Goal: Task Accomplishment & Management: Manage account settings

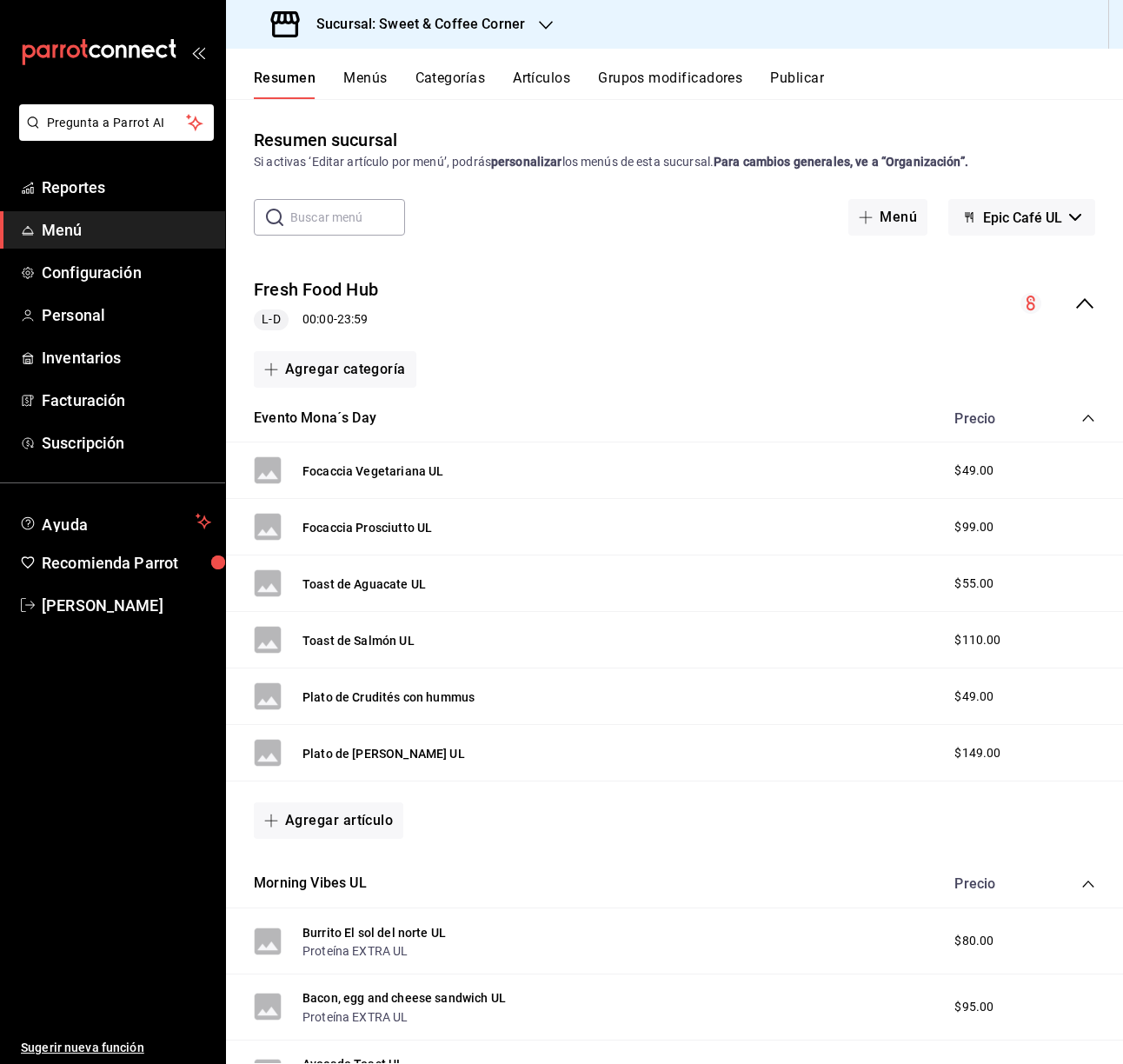
click at [539, 30] on icon "button" at bounding box center [545, 25] width 14 height 14
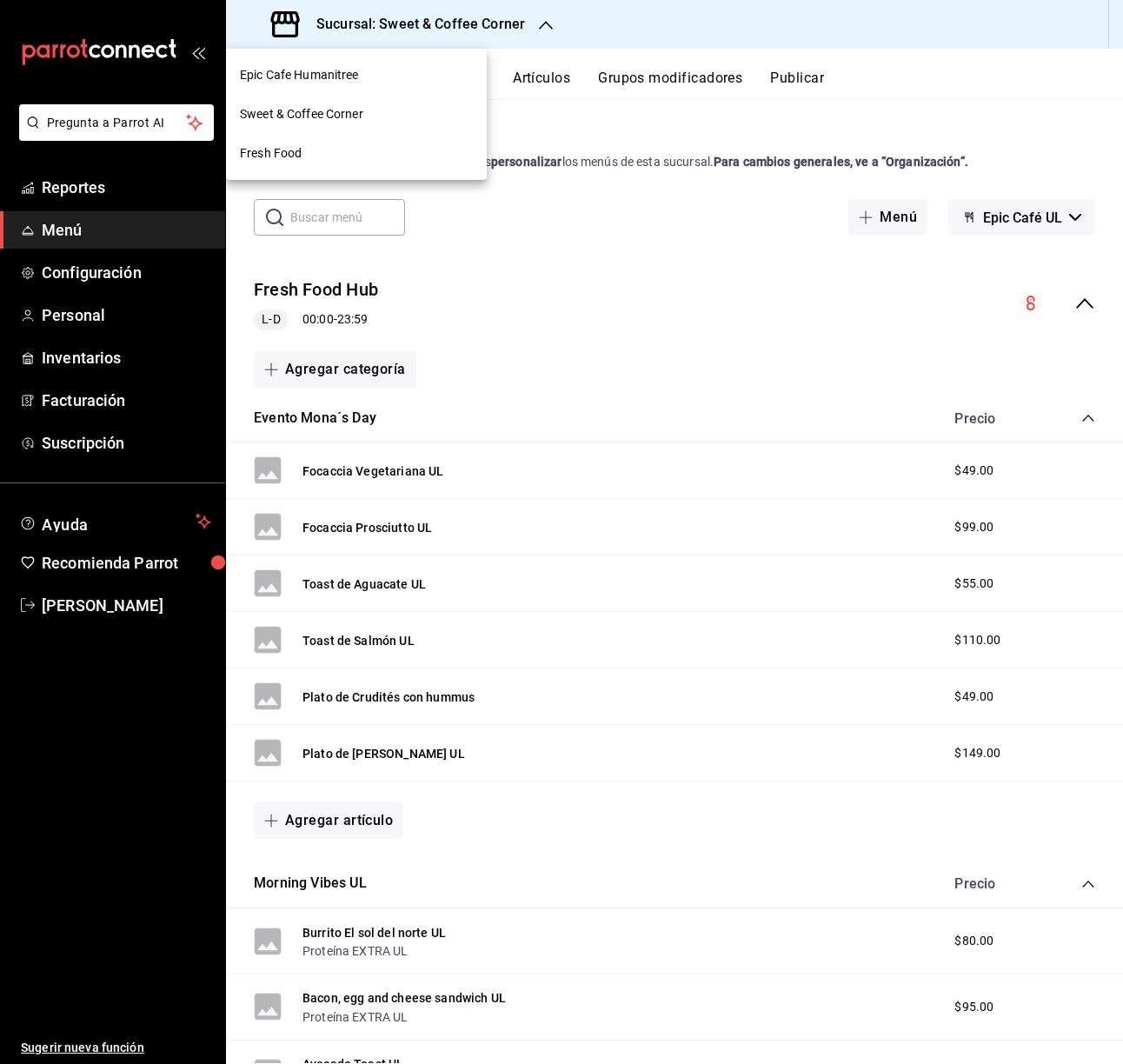
click at [402, 73] on div "Epic Cafe Humanitree" at bounding box center [355, 75] width 233 height 18
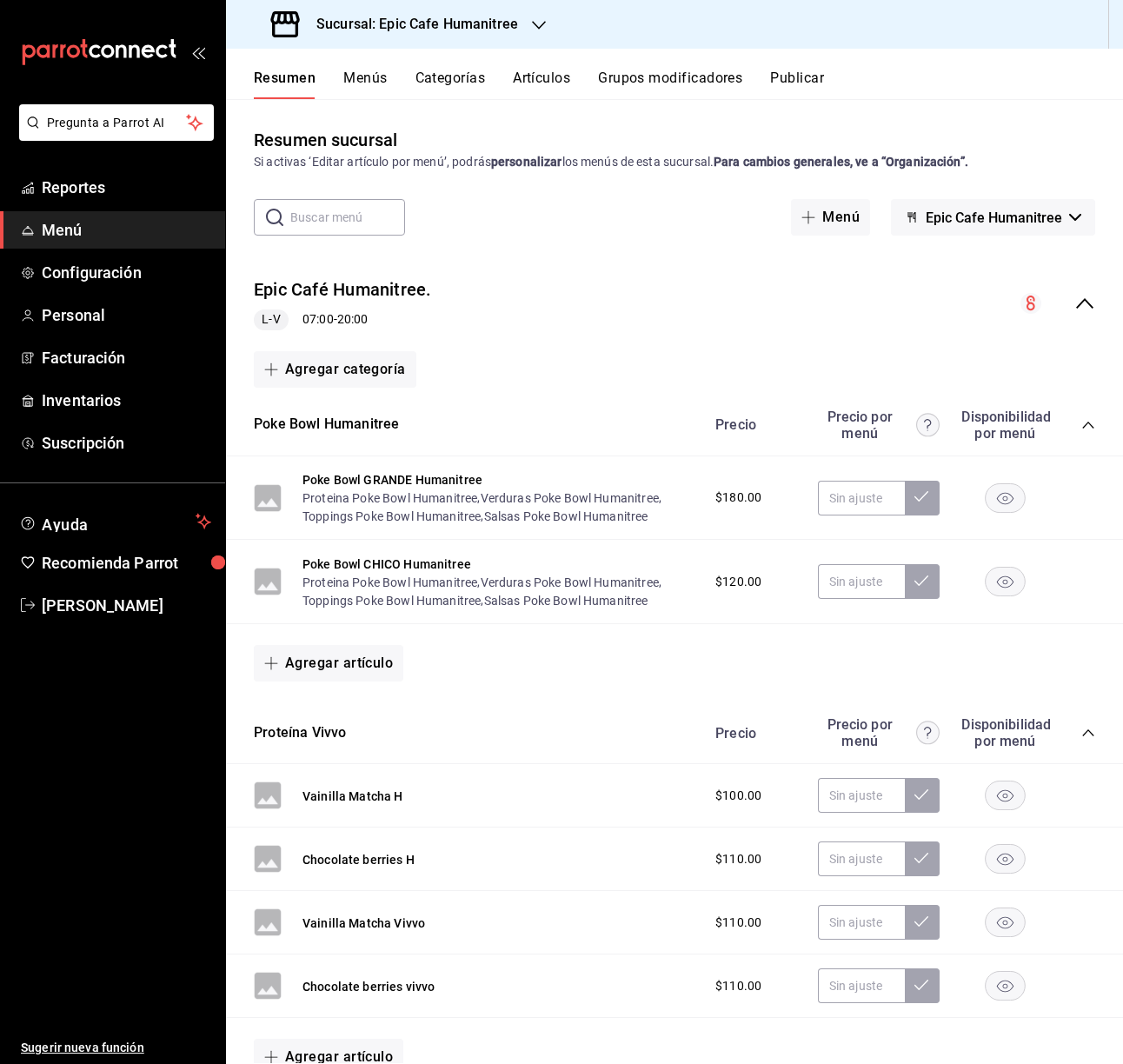
click at [574, 79] on div "Resumen Menús Categorías Artículos Grupos modificadores Publicar" at bounding box center [688, 84] width 869 height 30
click at [368, 77] on button "Menús" at bounding box center [364, 84] width 43 height 30
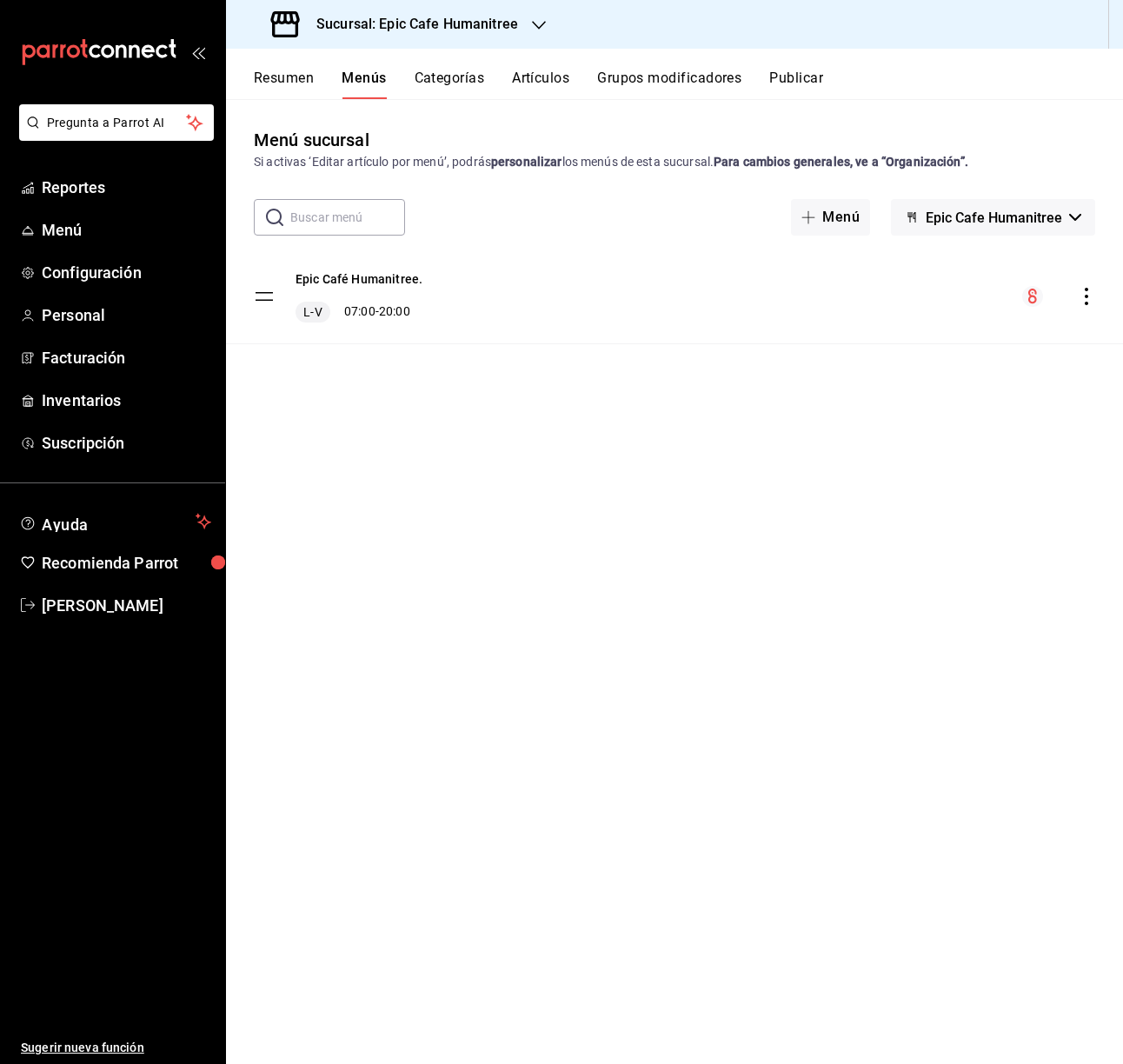
click at [1002, 223] on span "Epic Cafe Humanitree" at bounding box center [994, 218] width 136 height 16
click at [989, 305] on li "Eatery Humanitree" at bounding box center [993, 306] width 163 height 42
click at [444, 78] on button "Categorías" at bounding box center [449, 84] width 70 height 30
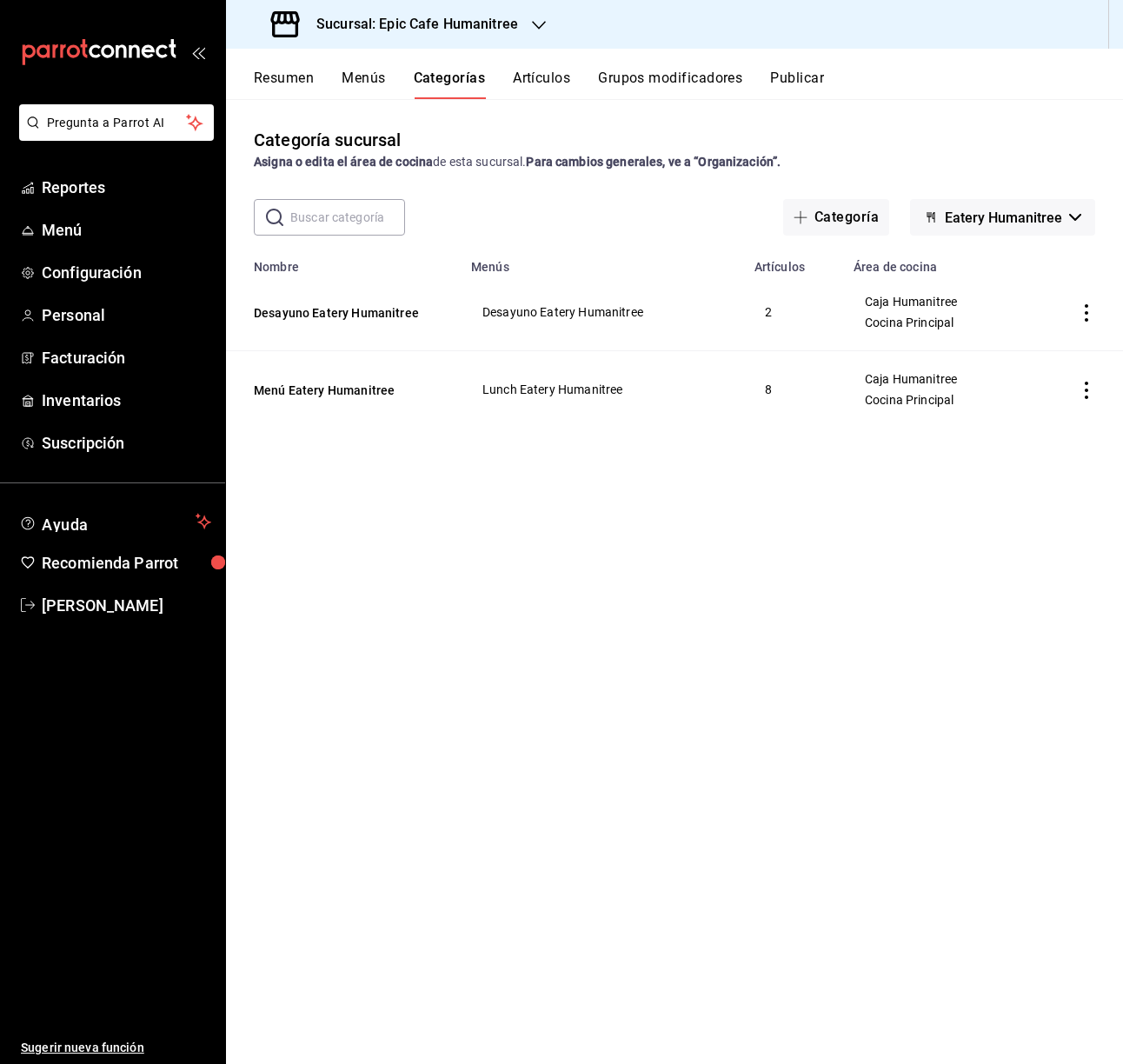
click at [539, 77] on button "Artículos" at bounding box center [541, 84] width 57 height 30
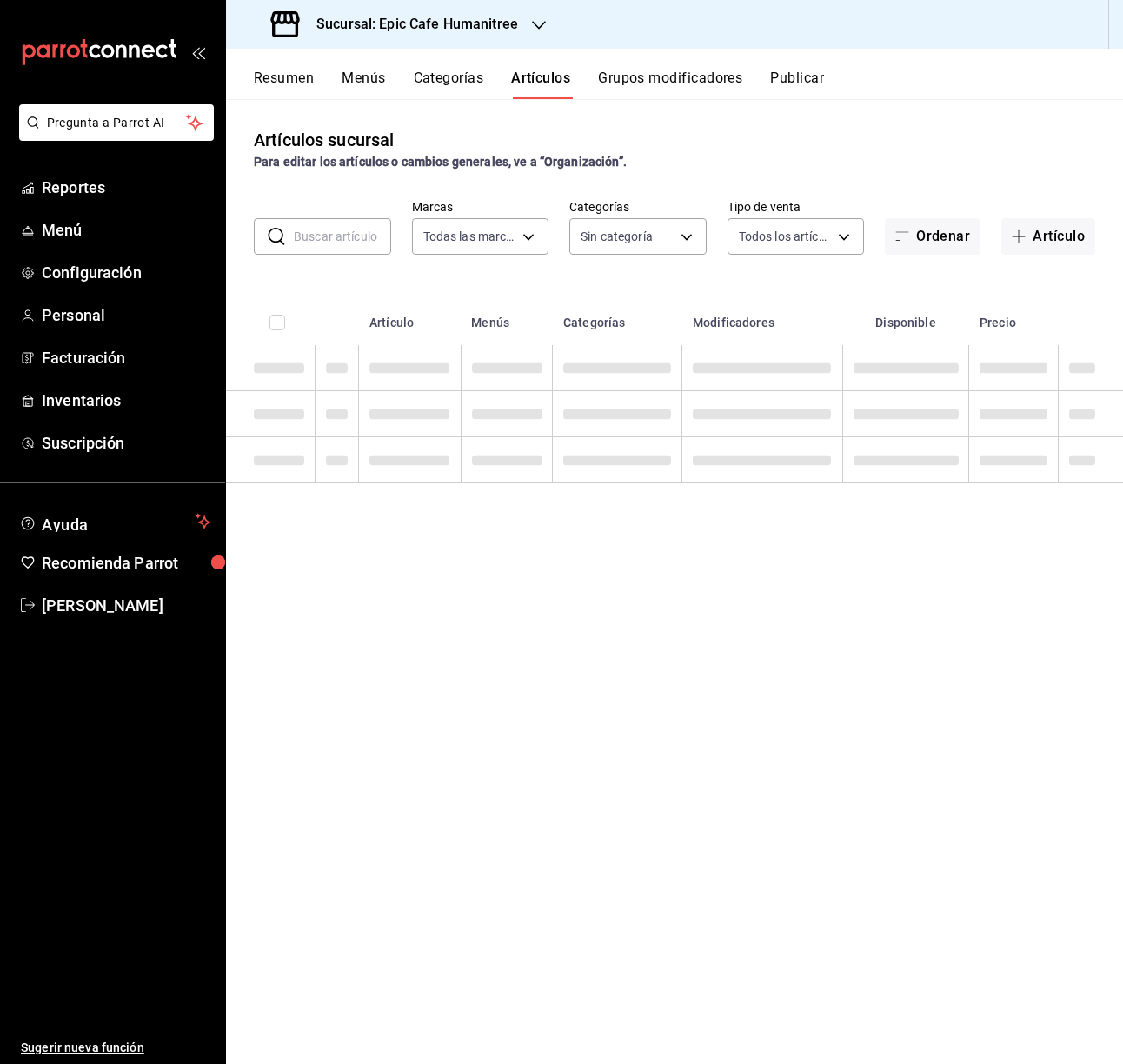
type input "e2a6dcd0-c09b-4f39-b209-5f97019748a2,3f18ad05-55ab-44ea-8b53-c1c2b2db6cb9"
type input "9fab54cc-32ee-4335-a8af-fa557cca6bda,8f498dc2-059d-4a00-9e0e-d85adaa23bc2,0d7a3…"
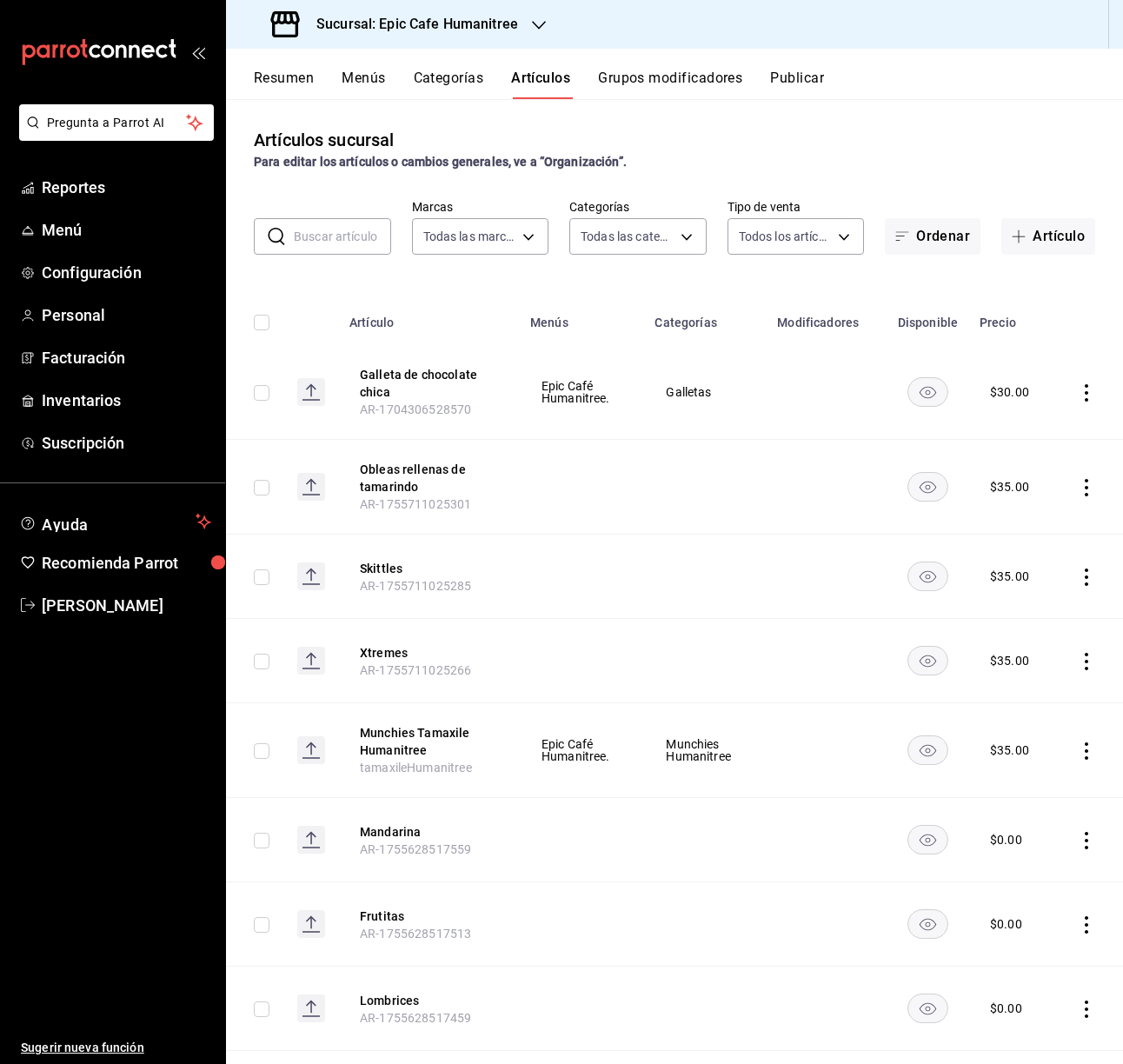
click at [312, 242] on input "text" at bounding box center [342, 237] width 98 height 35
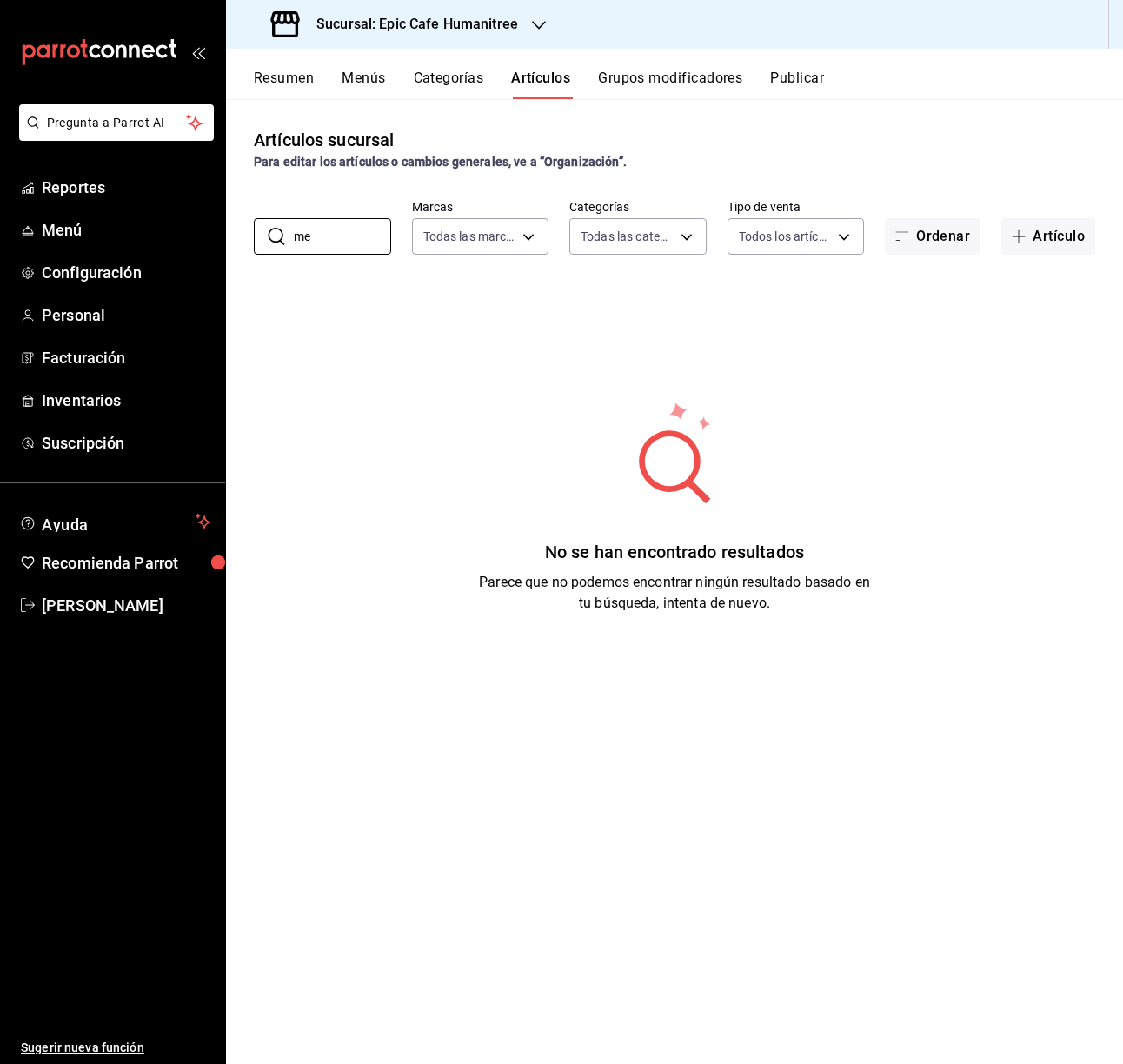
type input "m"
click at [623, 243] on body "Pregunta a Parrot AI Reportes Menú Configuración Personal Facturación Inventari…" at bounding box center [562, 532] width 1123 height 1064
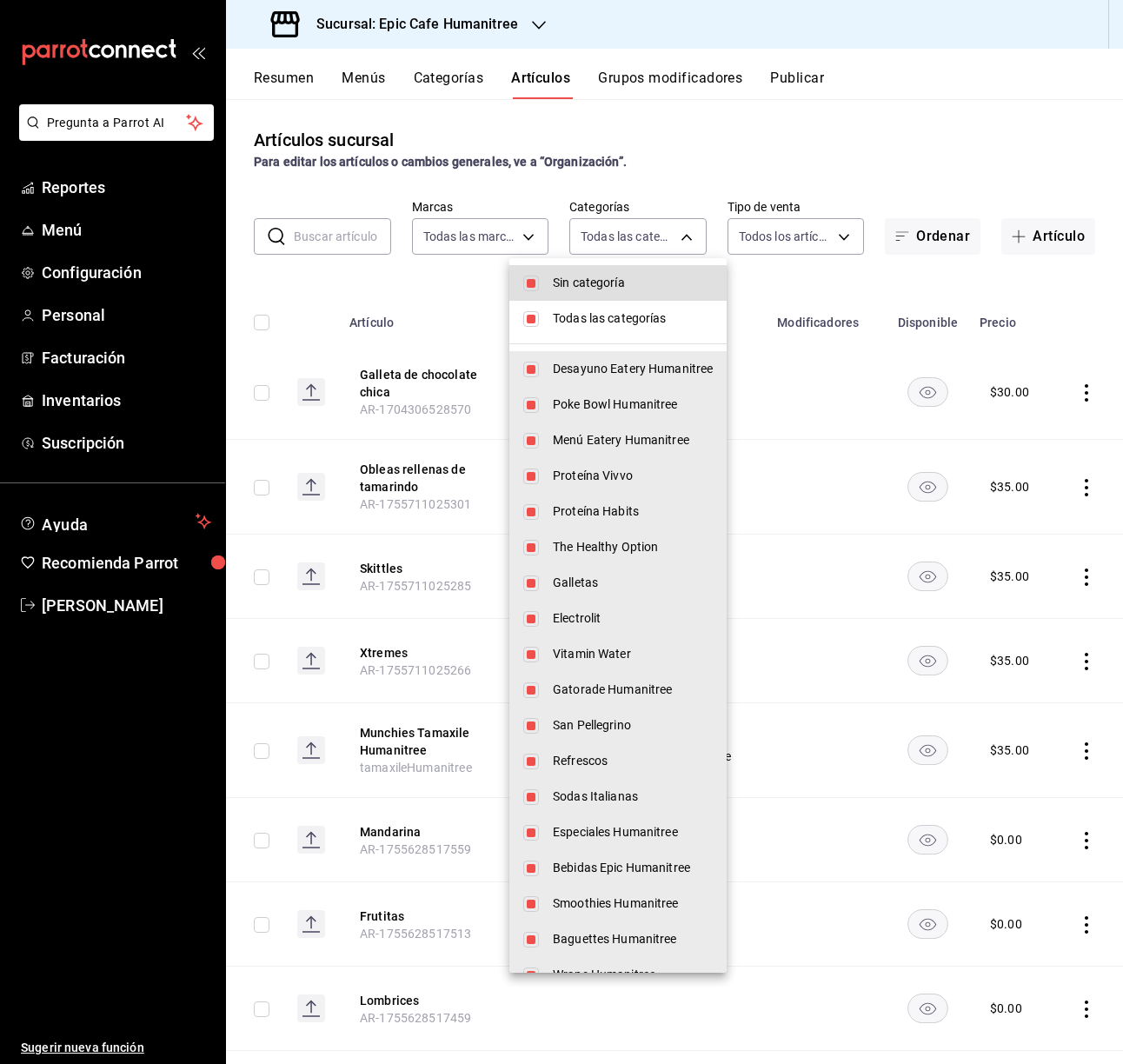
click at [533, 276] on input "checkbox" at bounding box center [531, 283] width 15 height 15
checkbox input "false"
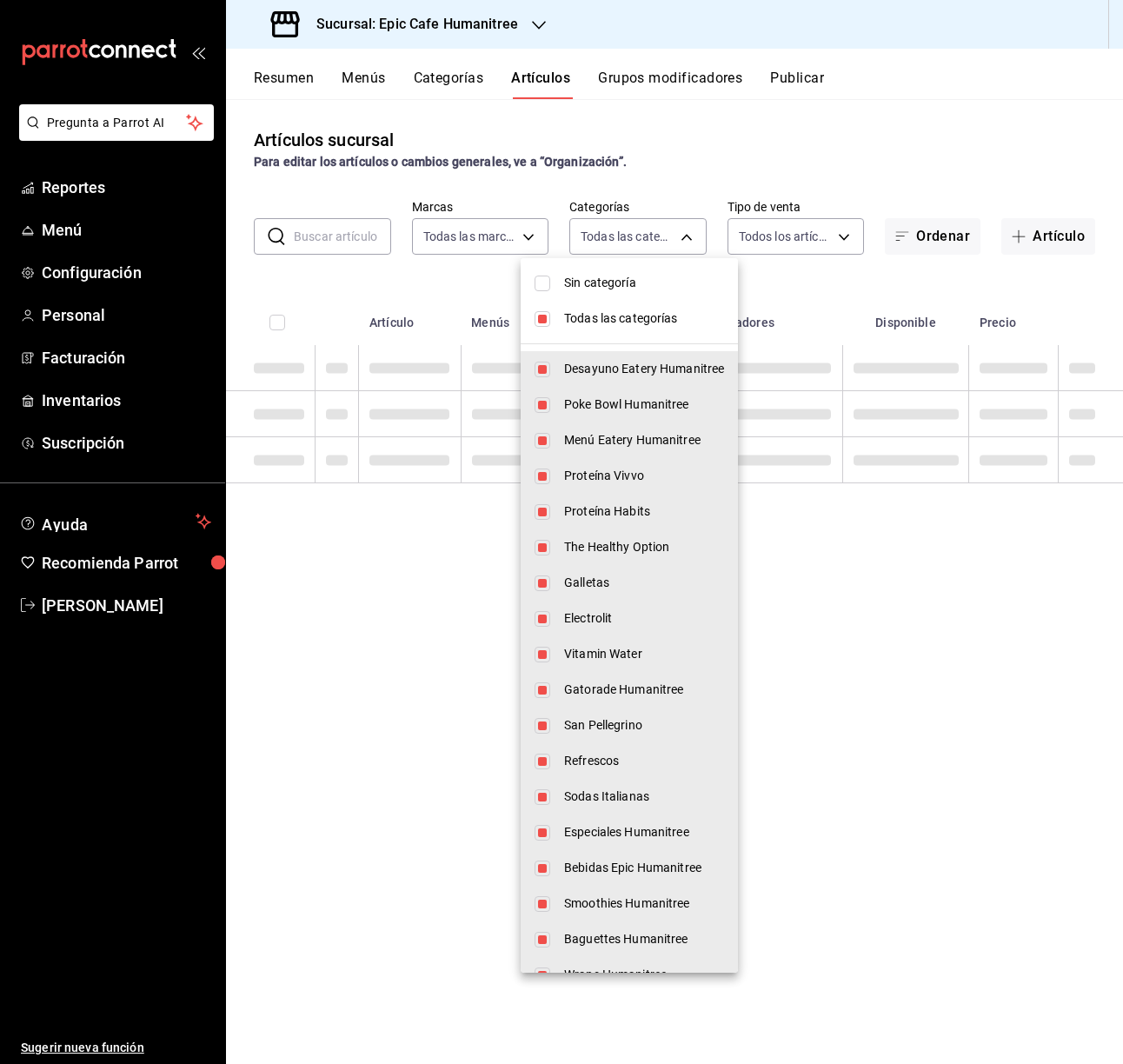
click at [533, 315] on li "Todas las categorías" at bounding box center [629, 318] width 218 height 35
checkbox input "false"
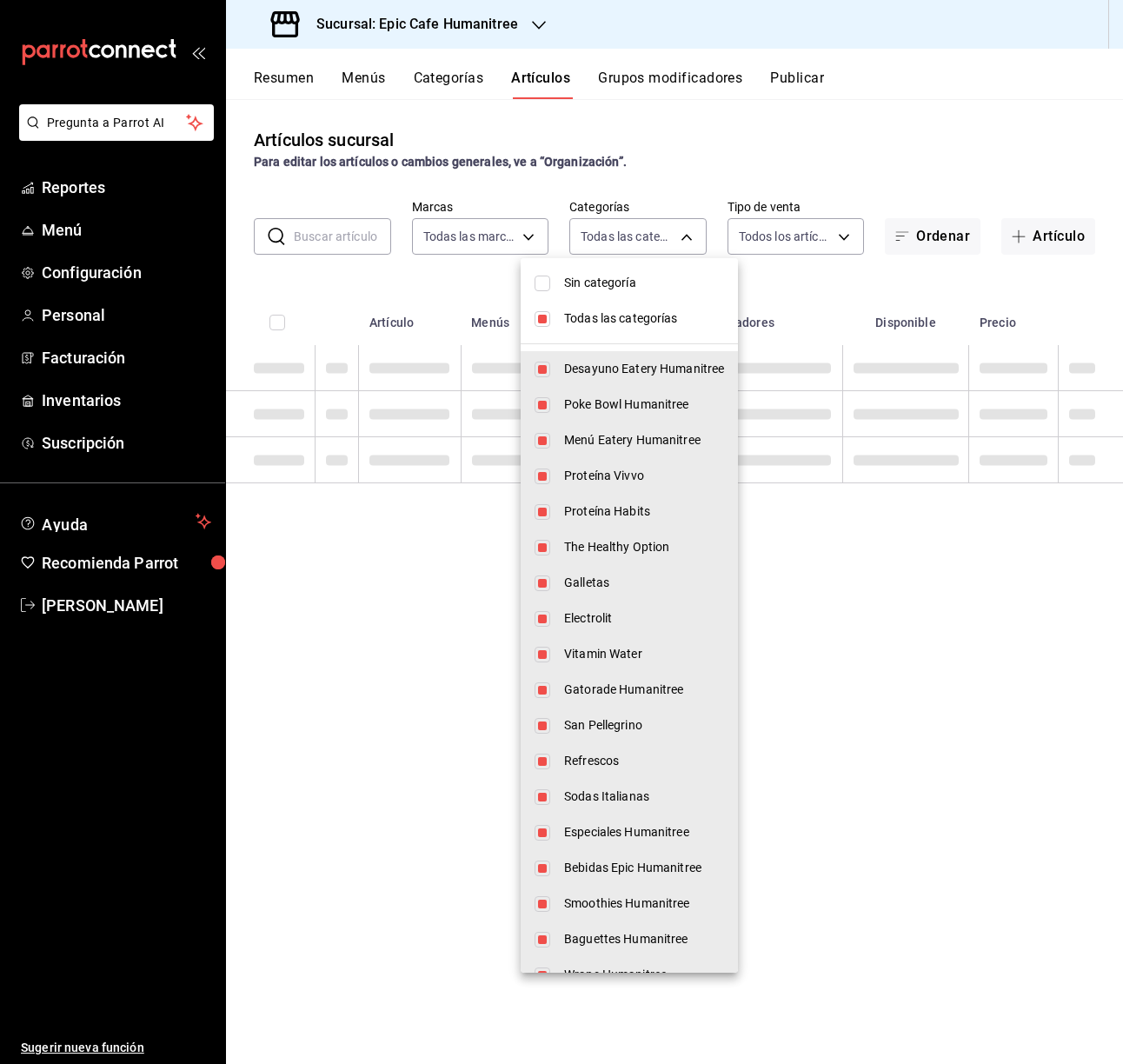
checkbox input "false"
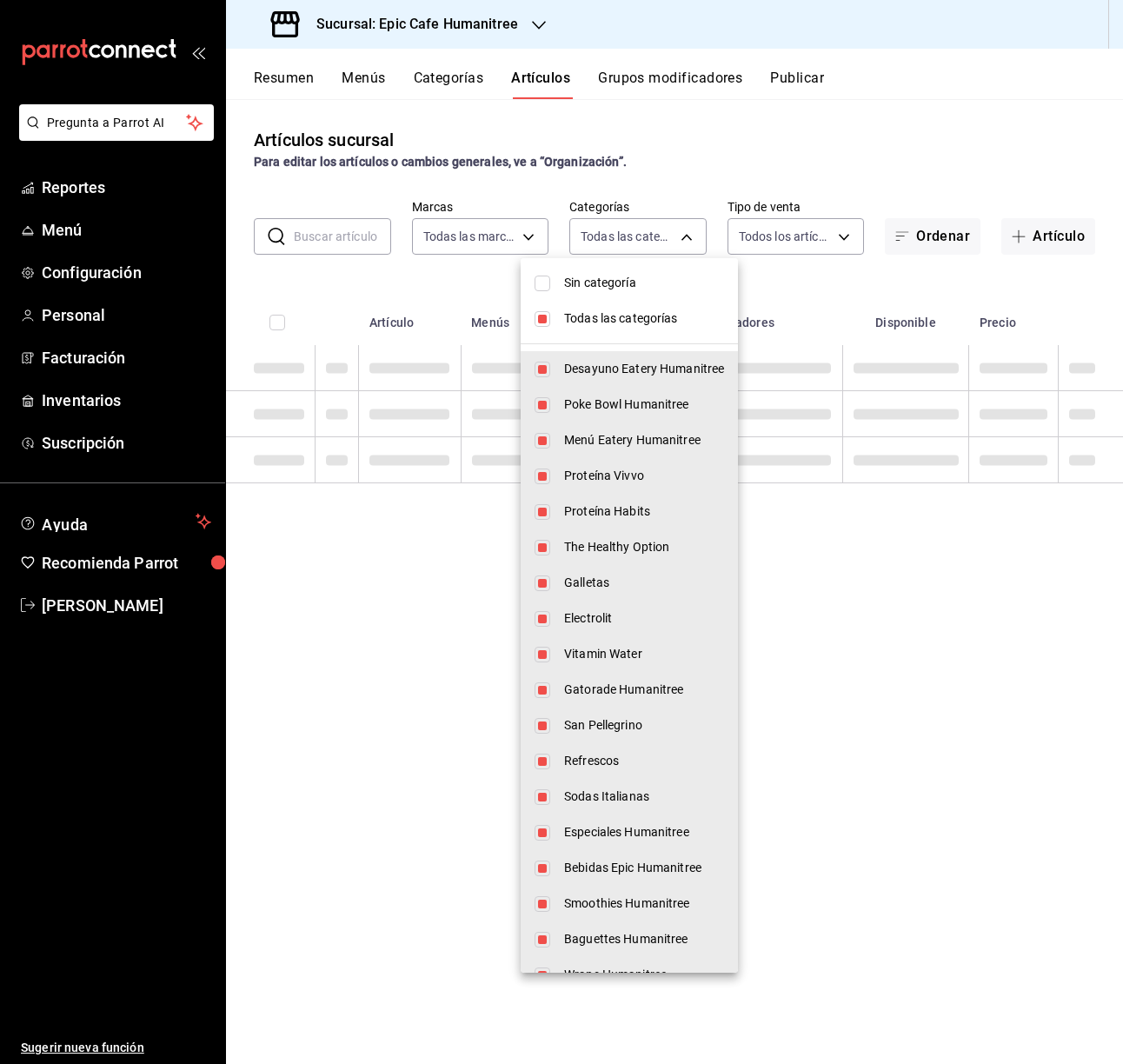
checkbox input "false"
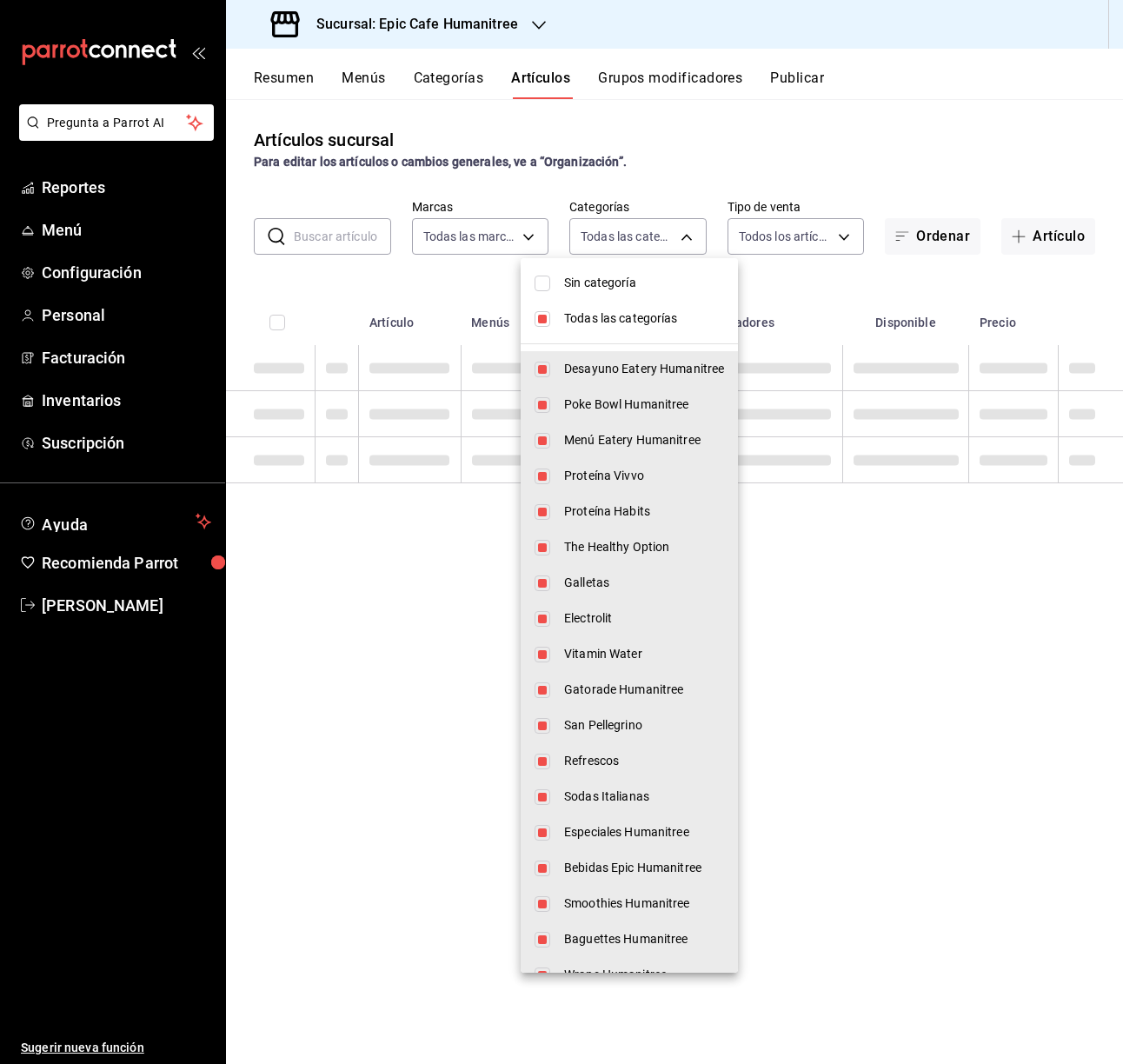
checkbox input "false"
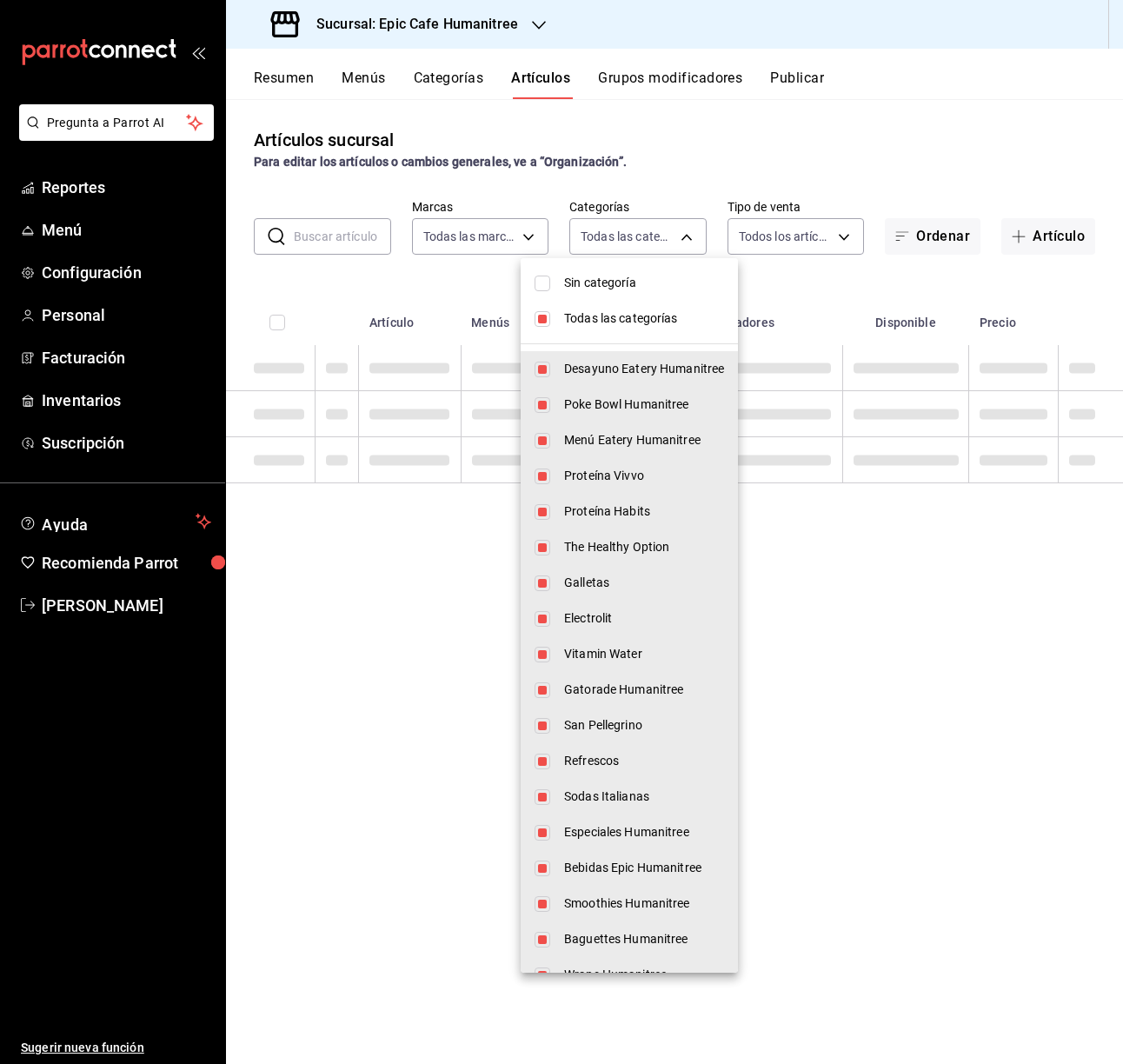
checkbox input "false"
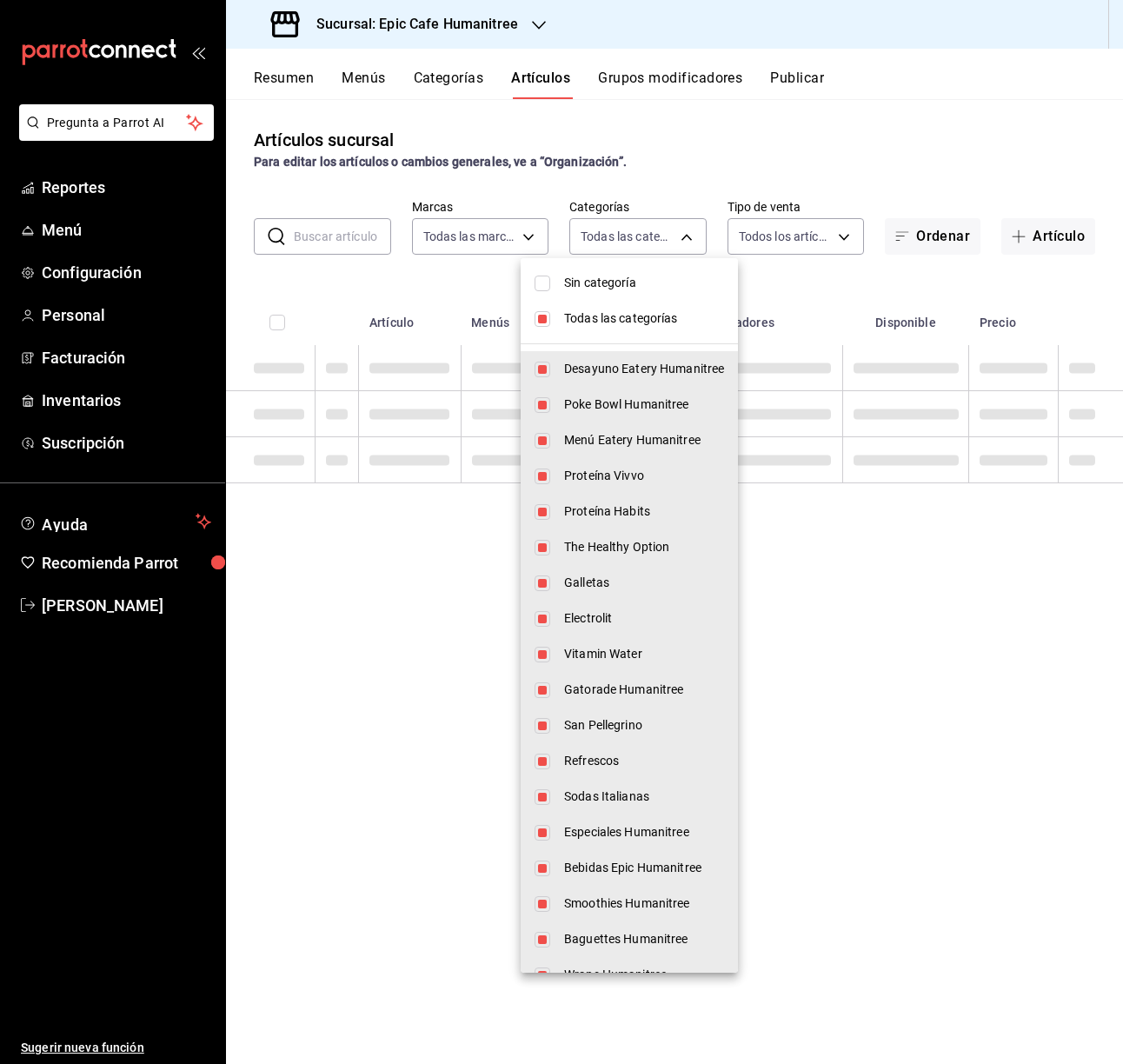
checkbox input "false"
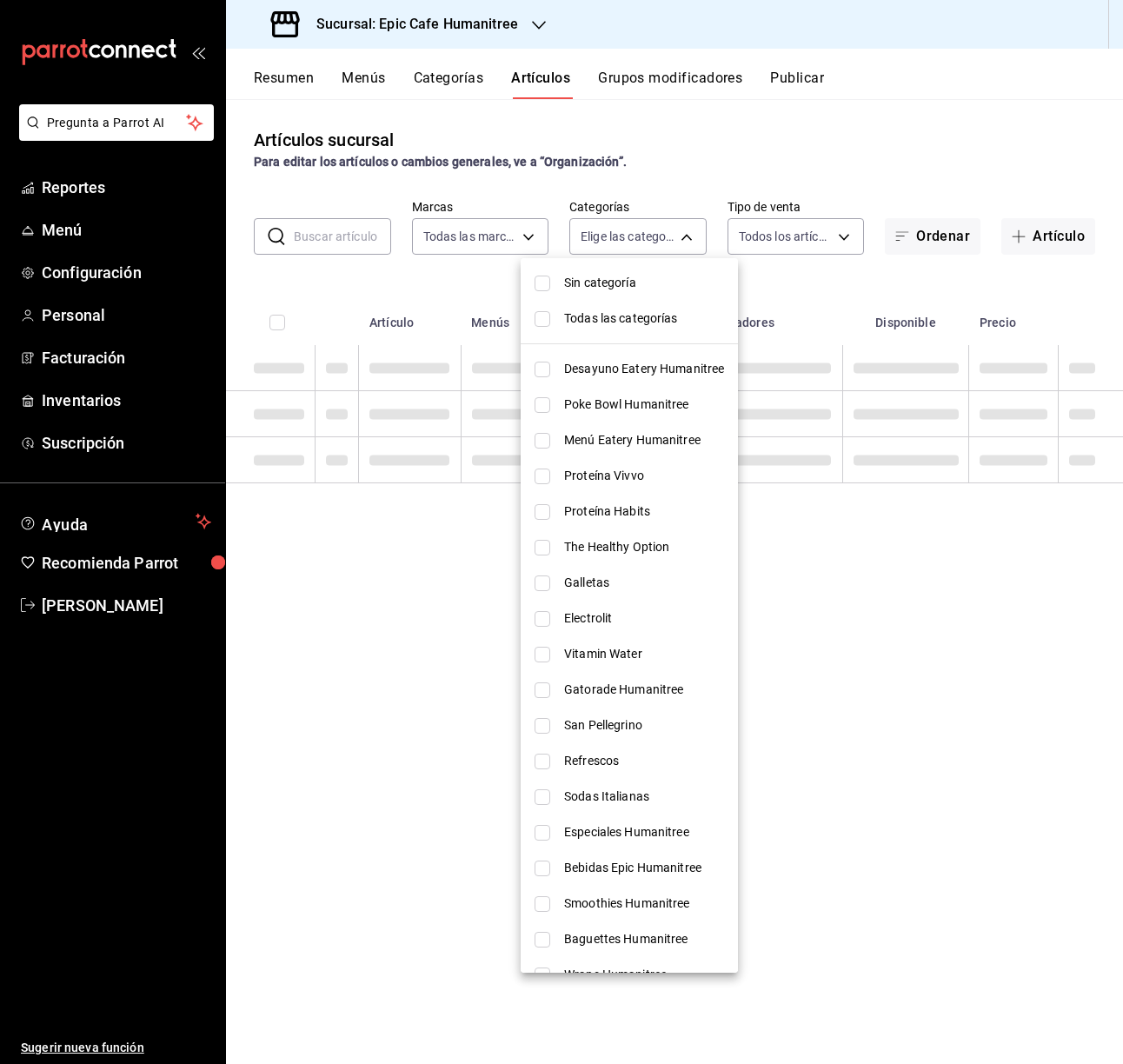
click at [670, 425] on li "Menú Eatery Humanitree" at bounding box center [629, 440] width 218 height 35
type input "0d7a304e-96cf-49fd-89a9-21c77edf93e3"
checkbox input "true"
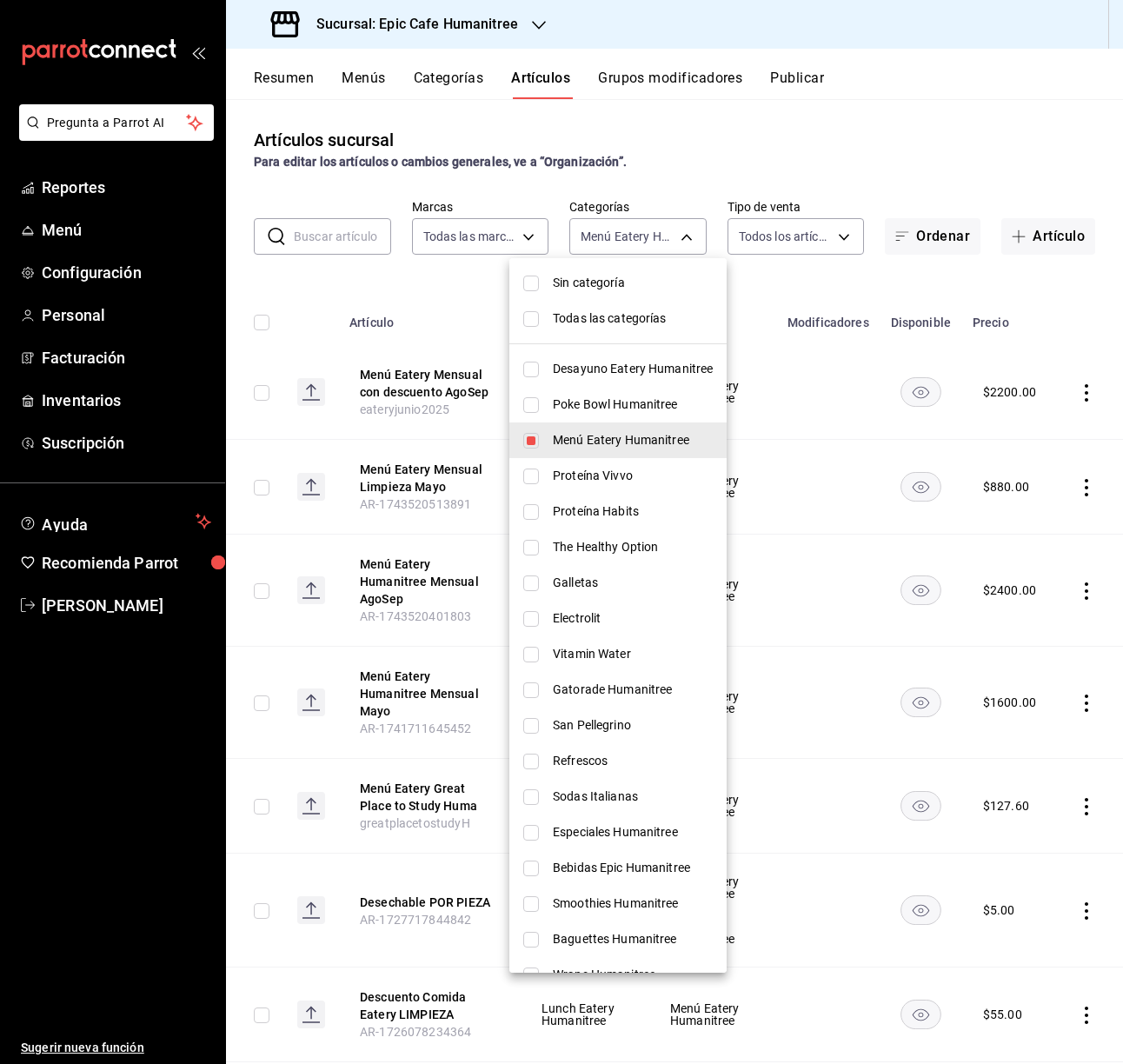
click at [678, 158] on div at bounding box center [562, 532] width 1123 height 1064
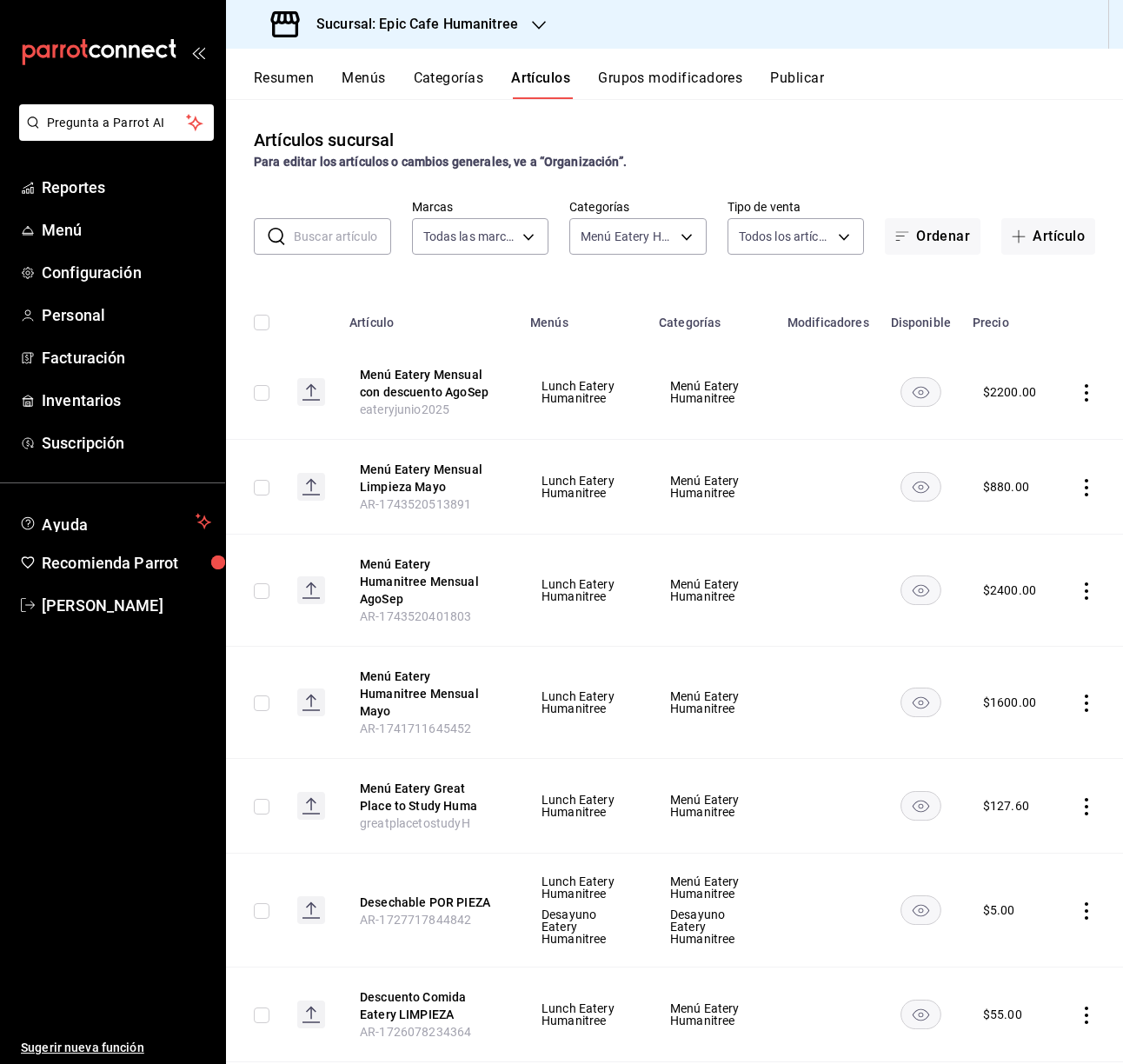
click at [1077, 798] on icon "actions" at bounding box center [1086, 806] width 17 height 17
click at [1027, 881] on span "Eliminar" at bounding box center [1016, 881] width 44 height 14
click at [1021, 807] on button "Eliminar" at bounding box center [992, 803] width 116 height 36
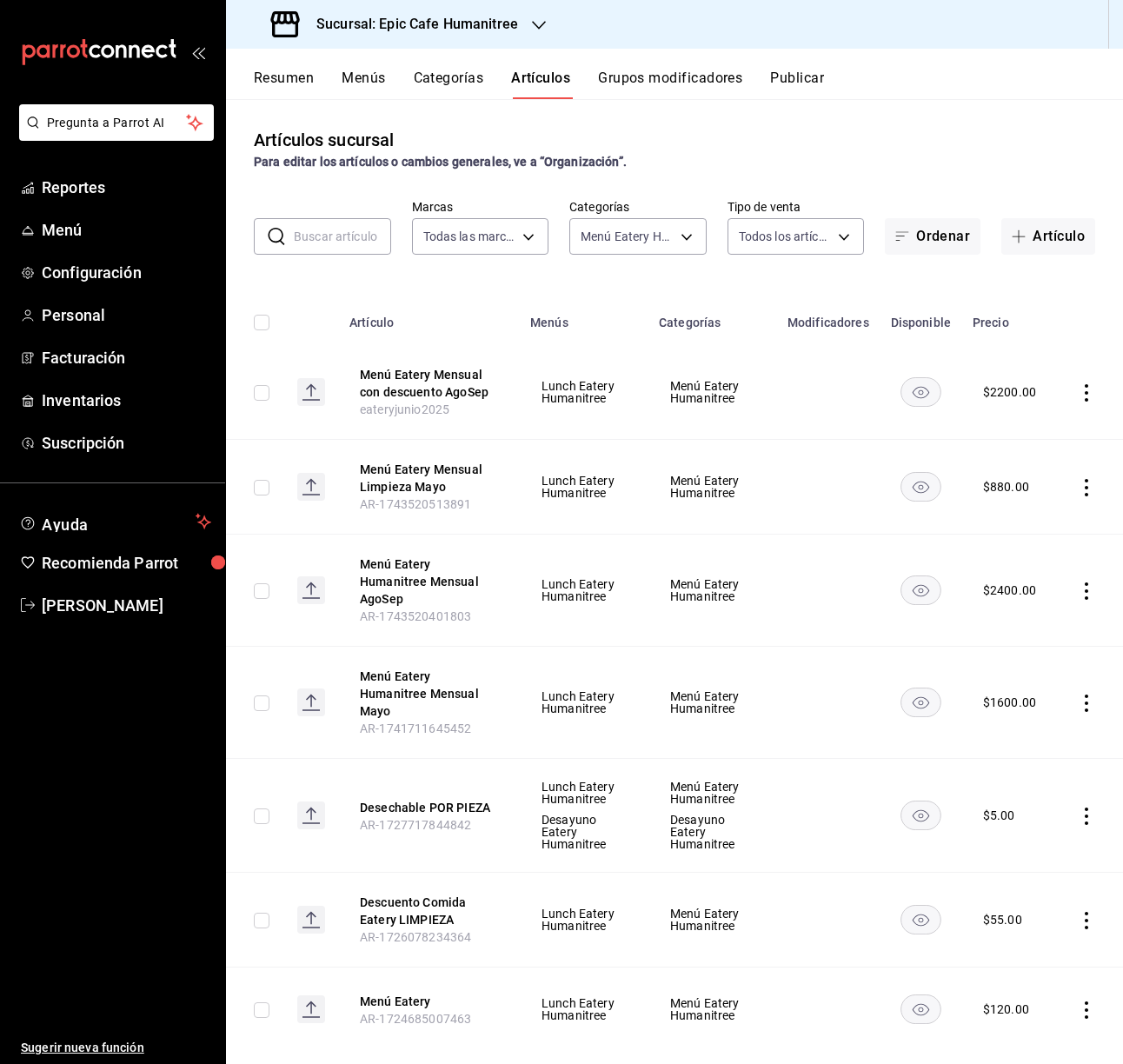
click at [1085, 482] on icon "actions" at bounding box center [1086, 488] width 17 height 17
click at [1040, 592] on span "Eliminar" at bounding box center [1033, 598] width 44 height 14
click at [1001, 524] on button "Eliminar" at bounding box center [1009, 520] width 116 height 36
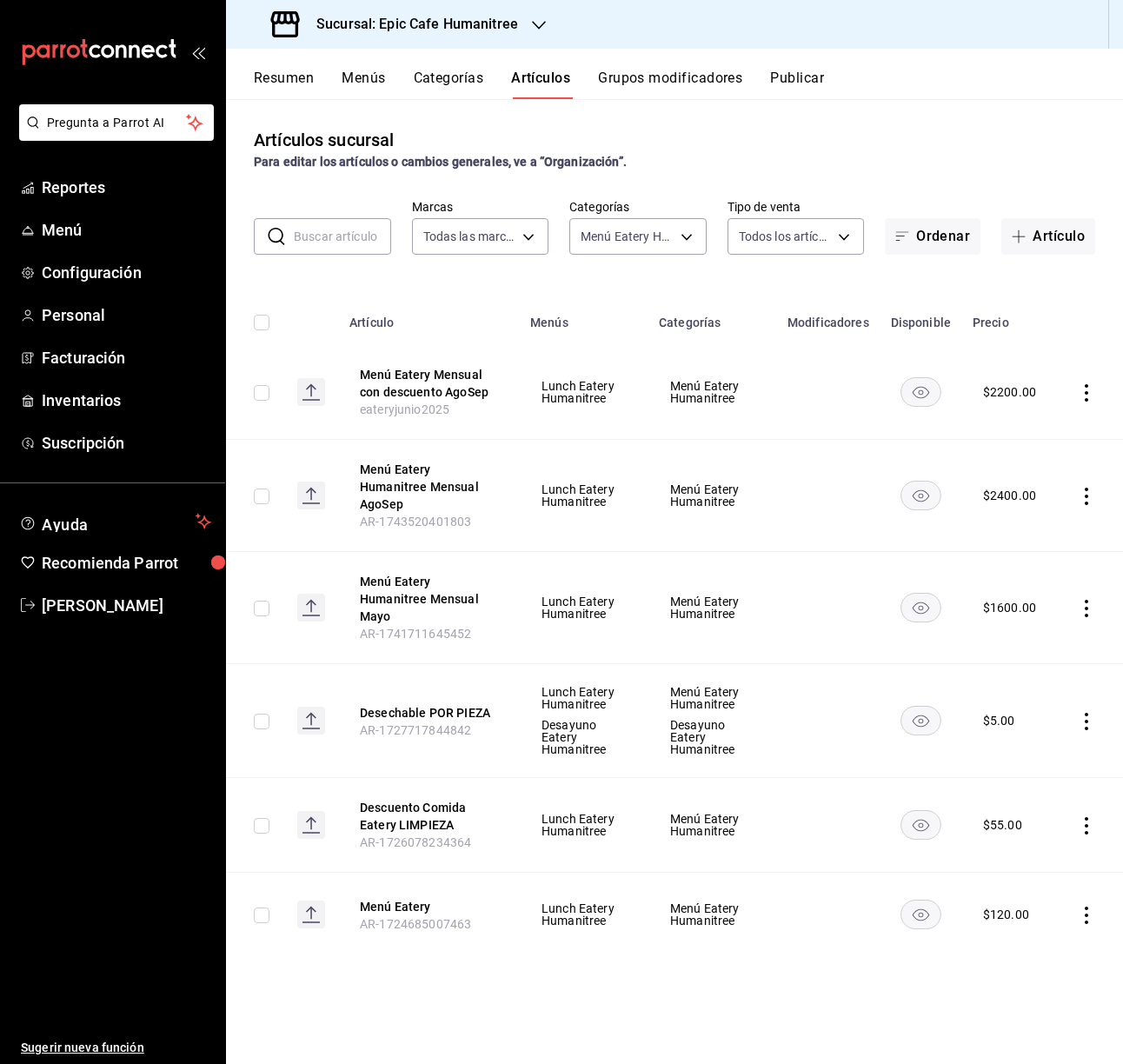
click at [1089, 817] on icon "actions" at bounding box center [1086, 825] width 17 height 17
click at [1034, 900] on span "Eliminar" at bounding box center [1033, 900] width 44 height 14
click at [1044, 816] on button "Eliminar" at bounding box center [1009, 822] width 116 height 36
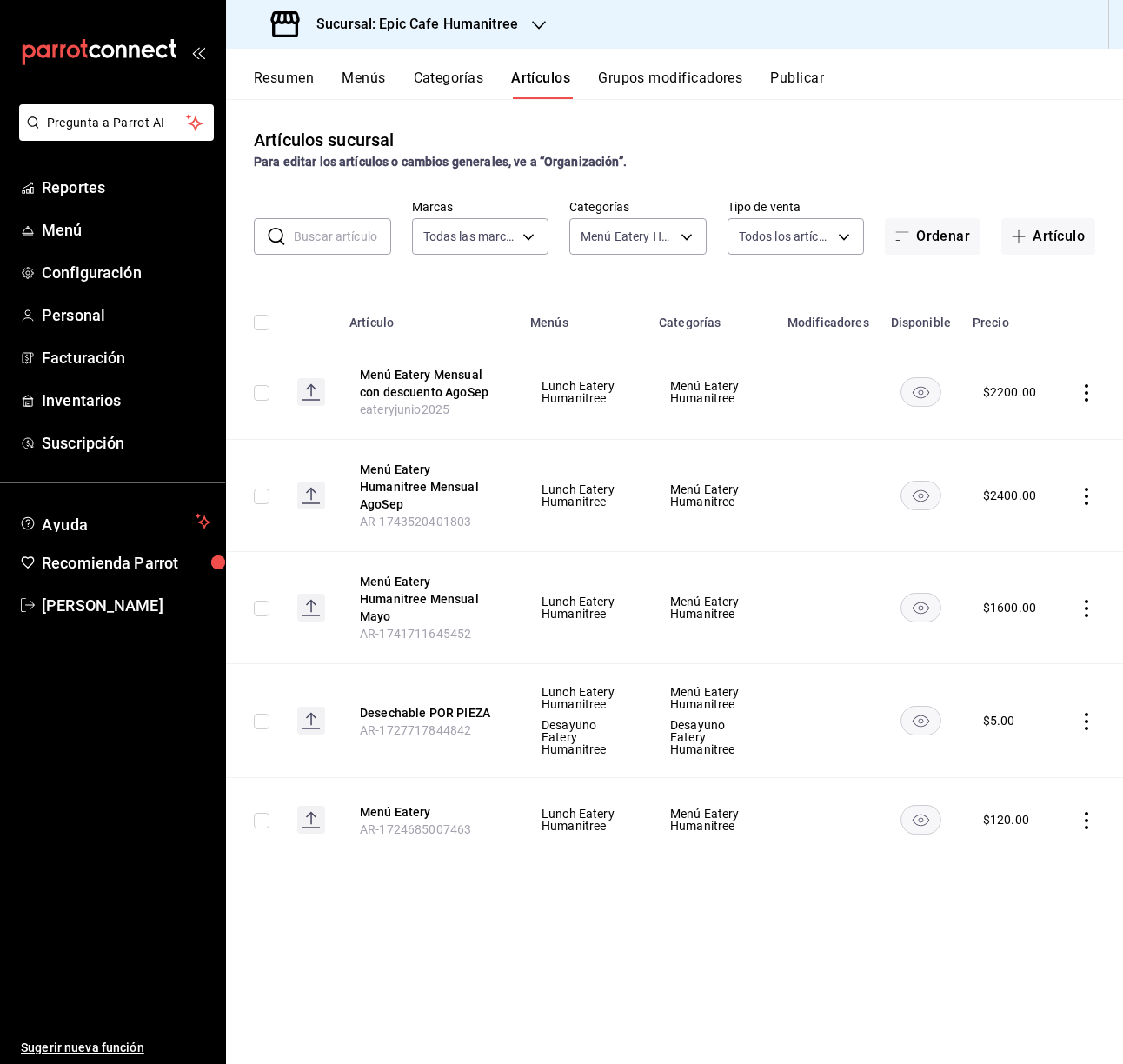
click at [1080, 600] on icon "actions" at bounding box center [1086, 609] width 17 height 17
click at [1043, 690] on span "Eliminar" at bounding box center [1033, 692] width 44 height 14
click at [1024, 617] on button "Eliminar" at bounding box center [1009, 613] width 116 height 36
